Goal: Task Accomplishment & Management: Use online tool/utility

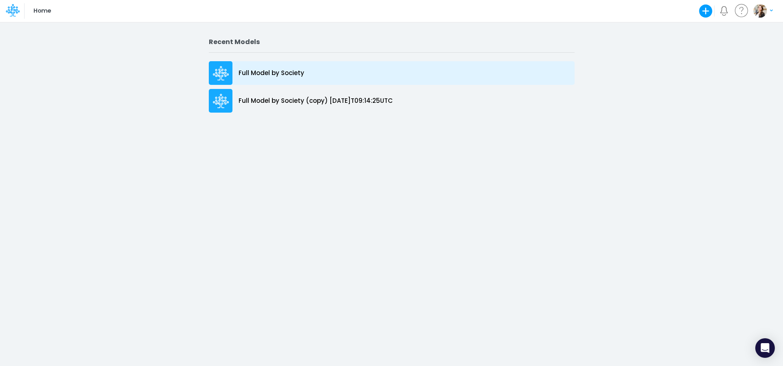
click at [274, 79] on div "Full Model by Society" at bounding box center [392, 73] width 366 height 24
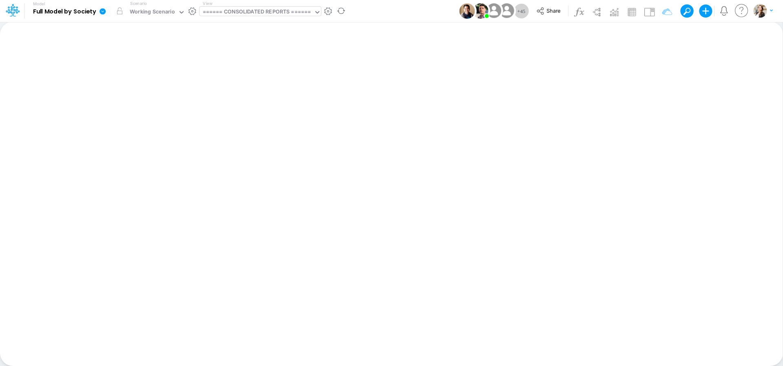
click at [263, 11] on div "====== CONSOLIDATED REPORTS ======" at bounding box center [257, 12] width 108 height 9
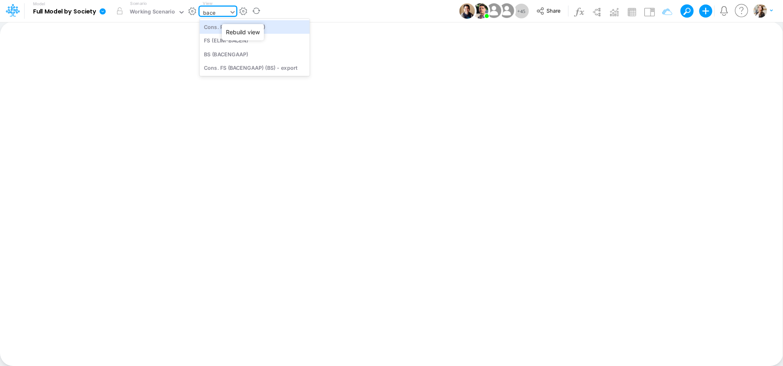
type input "bacen"
click at [243, 55] on div "BS (BACENGAAP)" at bounding box center [254, 53] width 110 height 13
type input "BS (USGAAP) - Detailed"
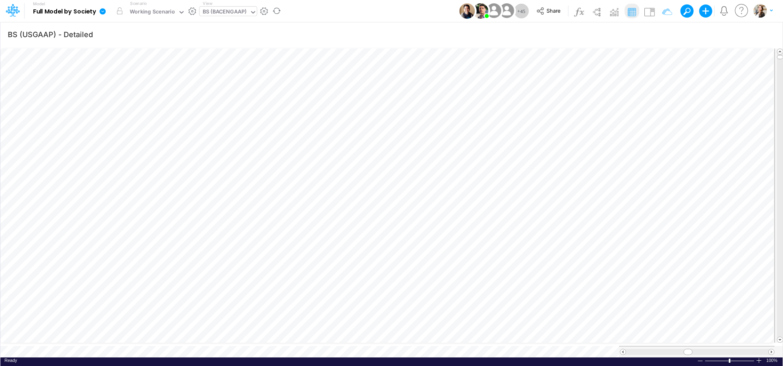
scroll to position [3, 27]
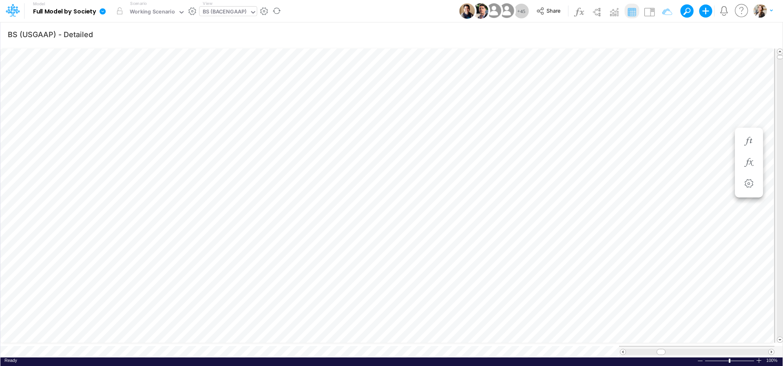
click at [235, 11] on div "BS (BACENGAAP)" at bounding box center [225, 12] width 44 height 9
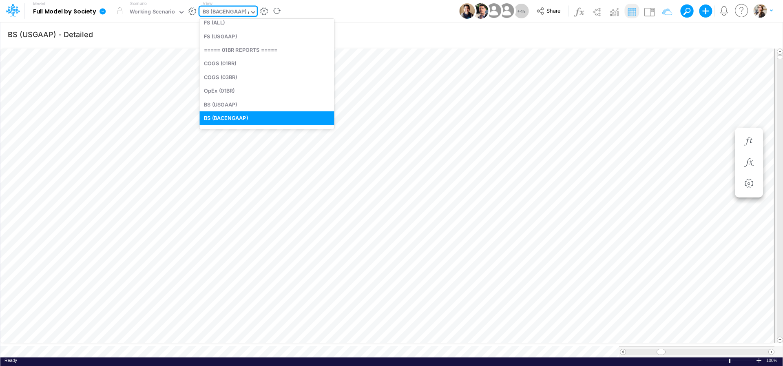
scroll to position [186, 0]
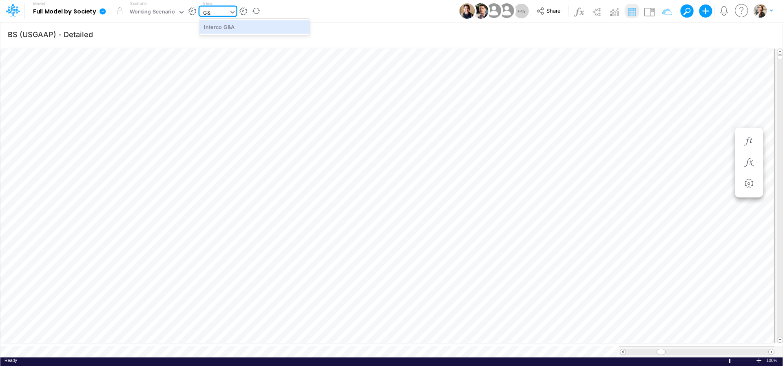
type input "G&A"
click at [239, 31] on div "Interco G&A" at bounding box center [254, 26] width 110 height 13
type input "Intercos G&A"
click at [103, 8] on icon at bounding box center [102, 11] width 7 height 7
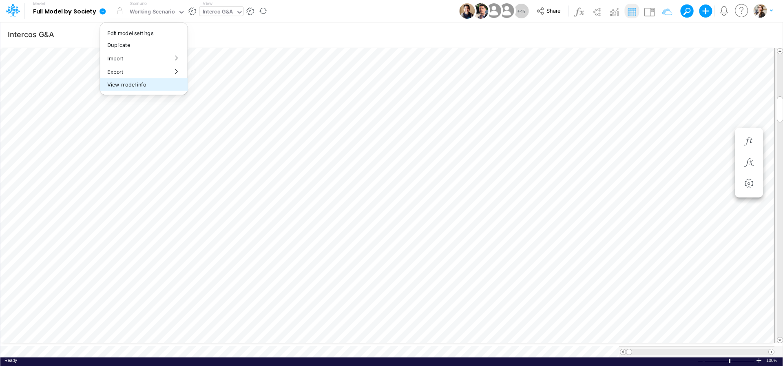
click at [122, 83] on button "View model info" at bounding box center [143, 84] width 87 height 13
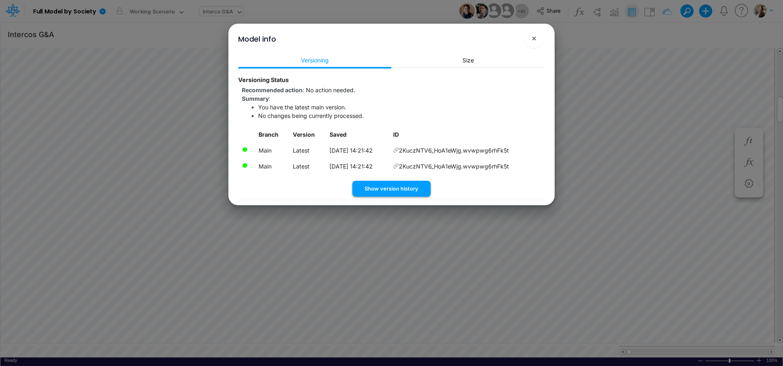
click at [383, 194] on button "Show version history" at bounding box center [391, 189] width 78 height 16
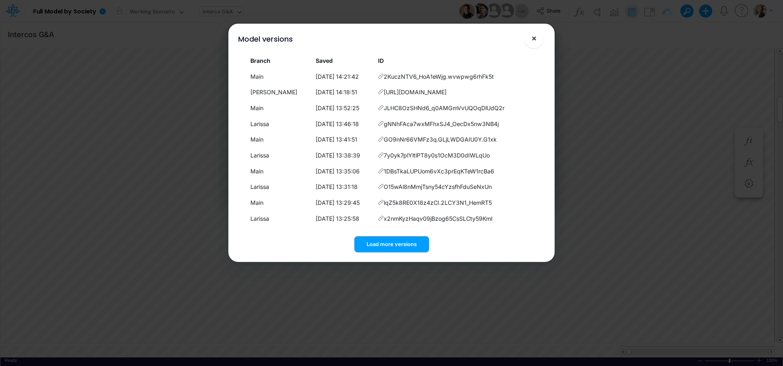
click at [536, 40] on span "×" at bounding box center [533, 38] width 5 height 10
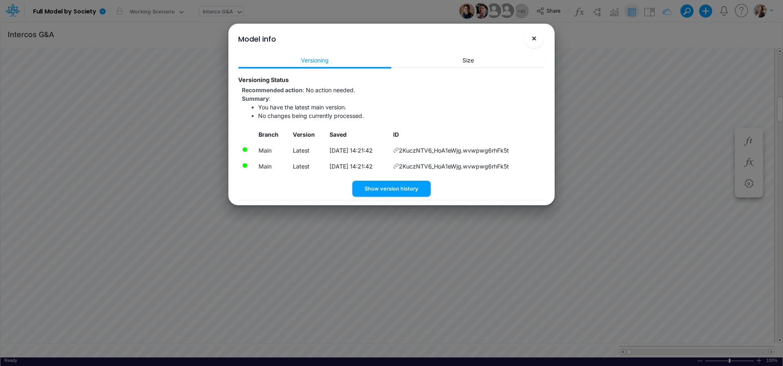
click at [529, 43] on button "×" at bounding box center [534, 39] width 20 height 20
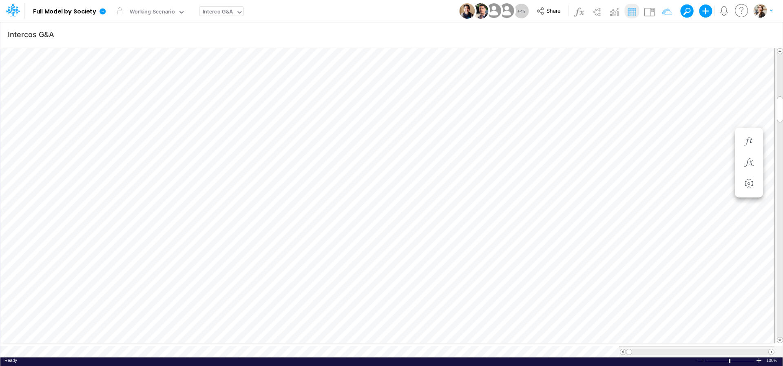
scroll to position [3, 25]
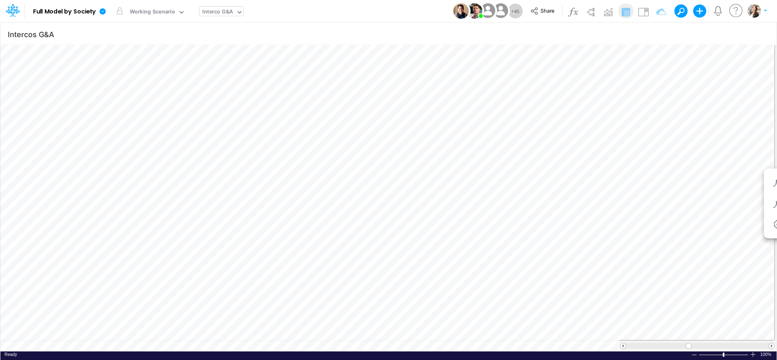
type input "BS (USGAAP) - Detailed"
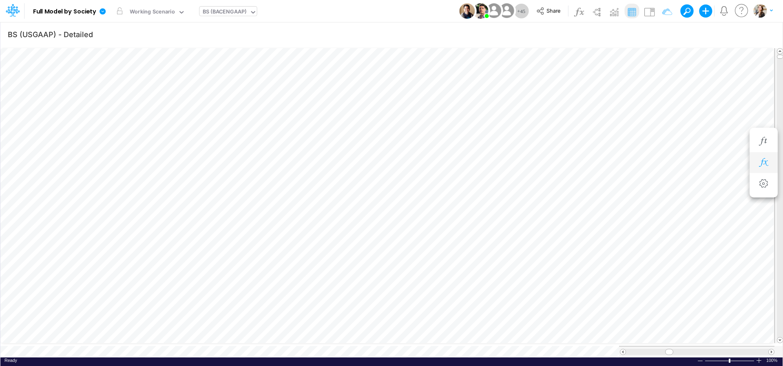
click at [765, 164] on icon "button" at bounding box center [763, 162] width 12 height 9
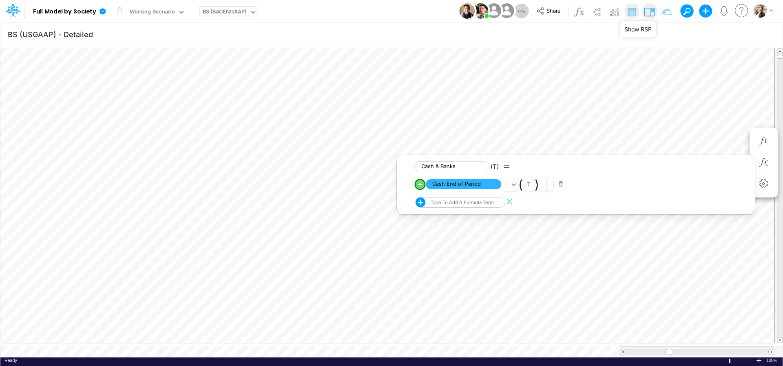
click at [653, 13] on img at bounding box center [649, 11] width 13 height 13
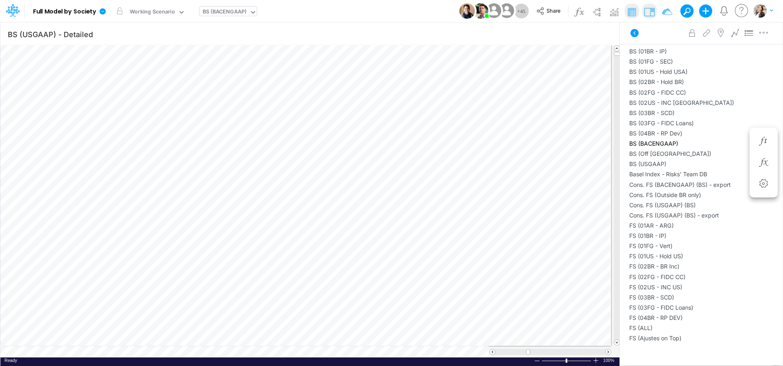
click at [208, 13] on div "BS (BACENGAAP)" at bounding box center [225, 12] width 44 height 9
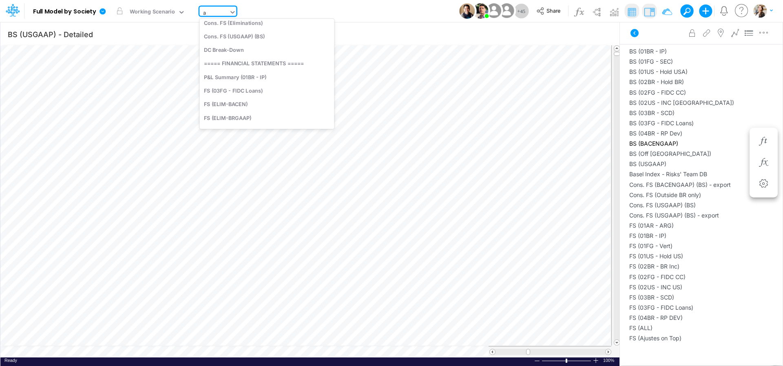
type input "app"
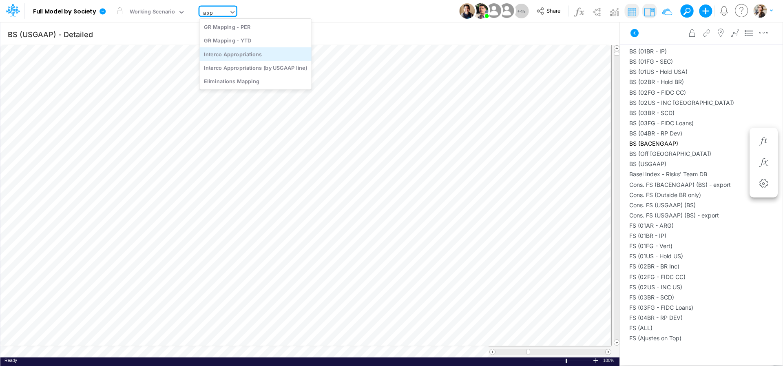
click at [222, 58] on div "Interco Appropriations" at bounding box center [255, 53] width 112 height 13
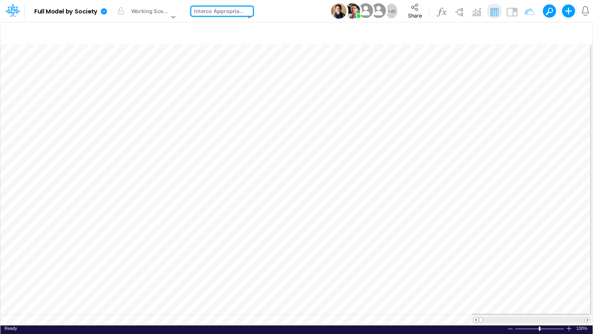
click at [202, 13] on div "Interco Appropriations" at bounding box center [219, 11] width 51 height 9
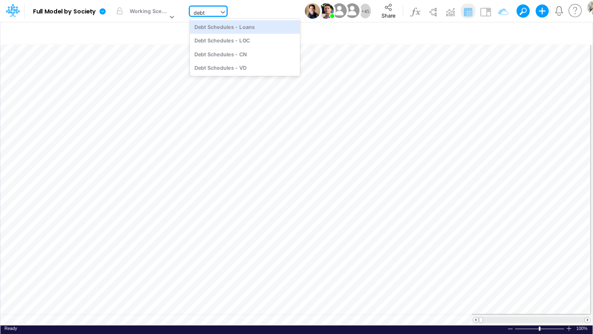
type input "debt"
click at [224, 28] on div "Debt Schedules - Loans" at bounding box center [245, 26] width 110 height 13
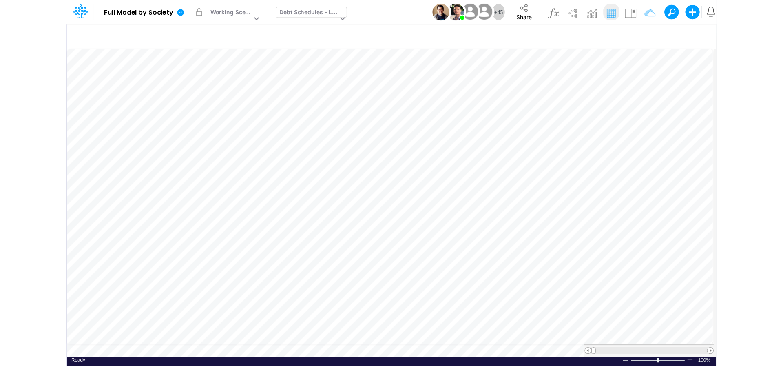
scroll to position [3, 2]
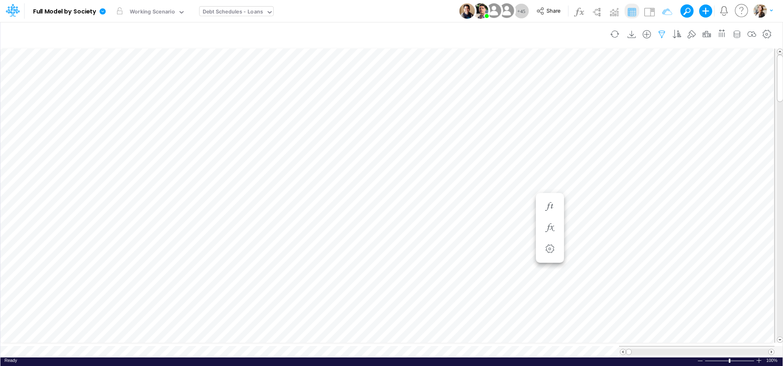
click at [663, 33] on icon "button" at bounding box center [662, 34] width 12 height 9
select select "notEqual"
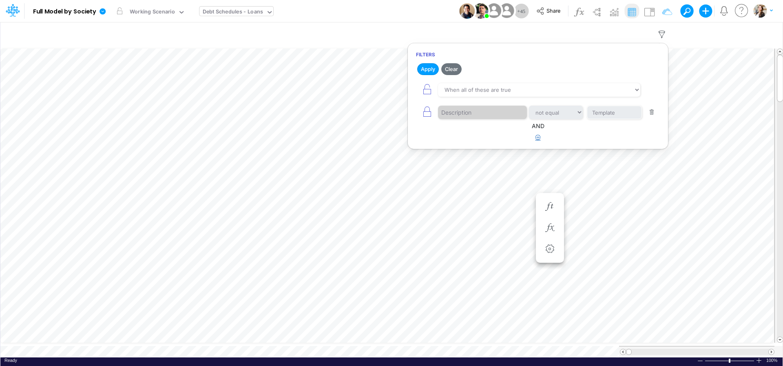
click at [536, 140] on icon "button" at bounding box center [538, 137] width 5 height 5
click at [477, 158] on div at bounding box center [476, 163] width 77 height 14
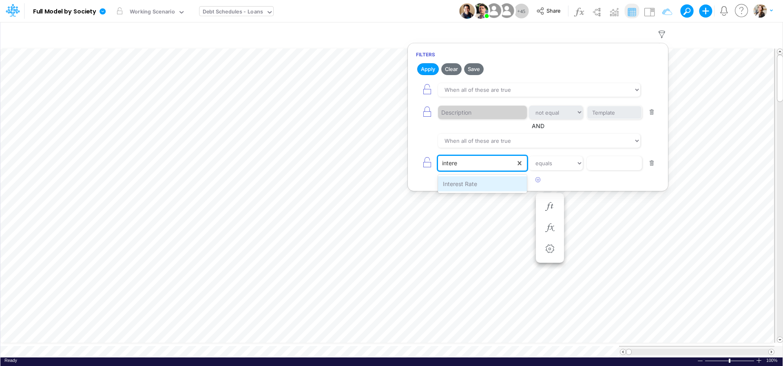
type input "interes"
click at [482, 162] on div at bounding box center [476, 163] width 77 height 14
click at [465, 196] on div "Name" at bounding box center [482, 198] width 89 height 15
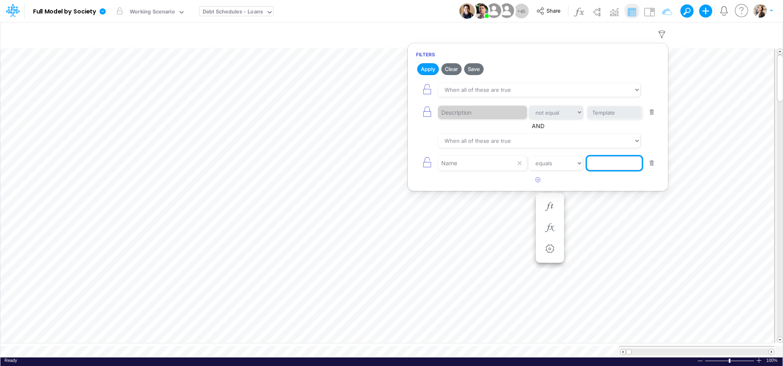
click at [610, 167] on input "text" at bounding box center [614, 163] width 55 height 14
type input "Interest"
select select "contains"
click option "contains" at bounding box center [0, 0] width 0 height 0
click at [425, 71] on button "Apply" at bounding box center [428, 69] width 22 height 12
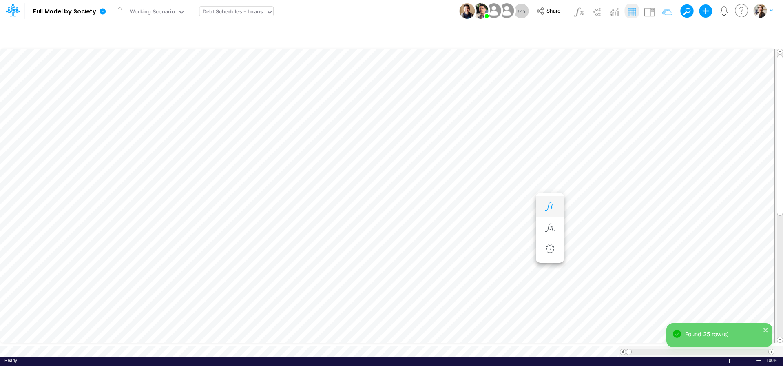
scroll to position [3, 11]
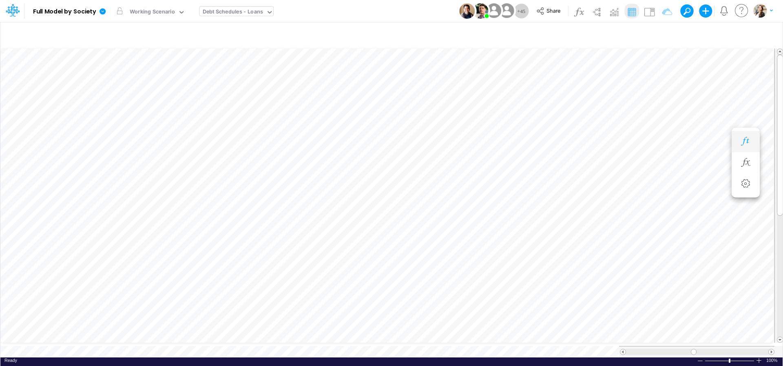
scroll to position [3, 32]
click at [768, 37] on icon "button" at bounding box center [767, 34] width 12 height 9
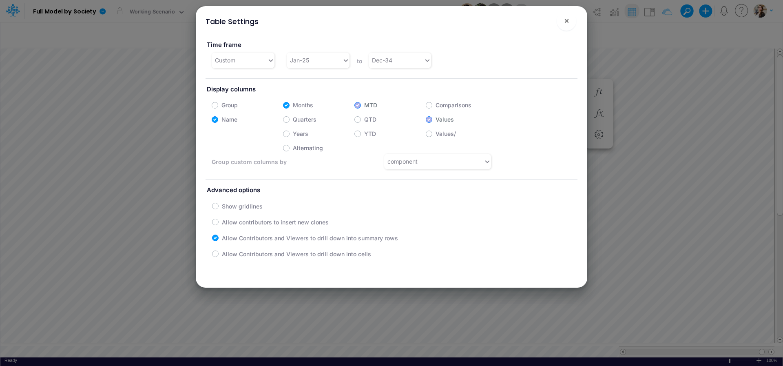
click at [293, 135] on label "Years" at bounding box center [300, 133] width 15 height 9
click at [293, 134] on input "Years" at bounding box center [295, 131] width 5 height 5
checkbox input "true"
click at [568, 22] on span "×" at bounding box center [566, 20] width 5 height 10
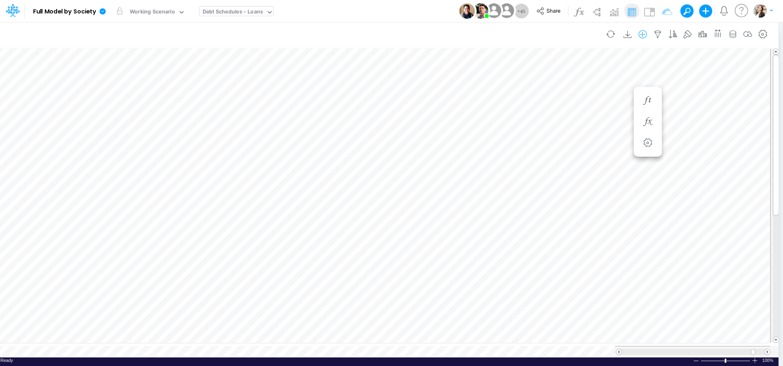
scroll to position [3, 2]
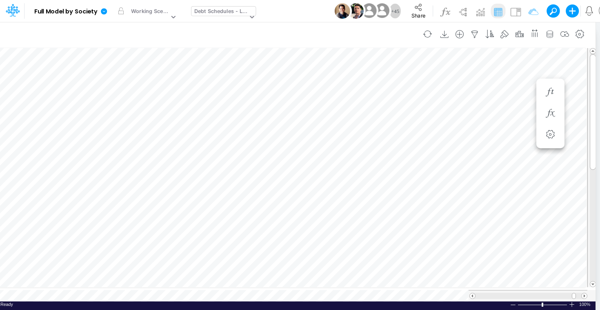
scroll to position [3, 27]
